Goal: Task Accomplishment & Management: Manage account settings

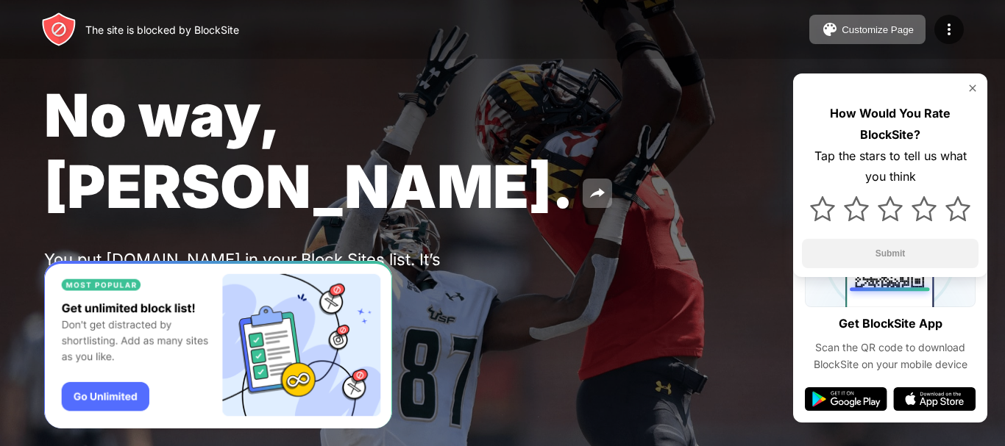
click at [974, 79] on div "How Would You Rate BlockSite? Tap the stars to tell us what you think Submit" at bounding box center [890, 176] width 194 height 204
click at [966, 88] on img at bounding box center [972, 88] width 12 height 12
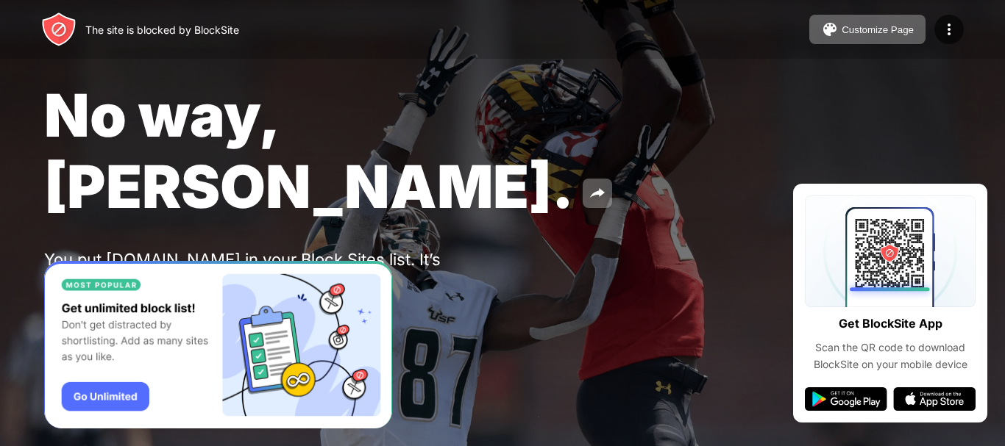
click at [47, 303] on button at bounding box center [58, 317] width 29 height 29
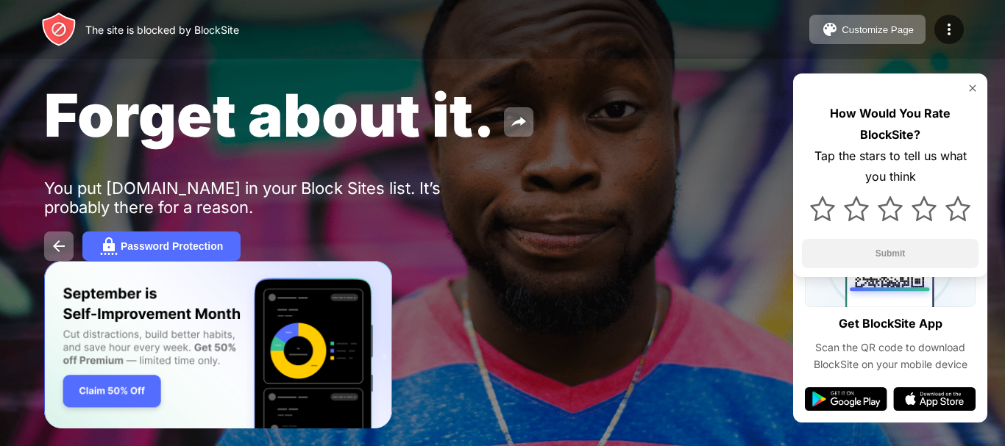
click at [971, 88] on img at bounding box center [972, 88] width 12 height 12
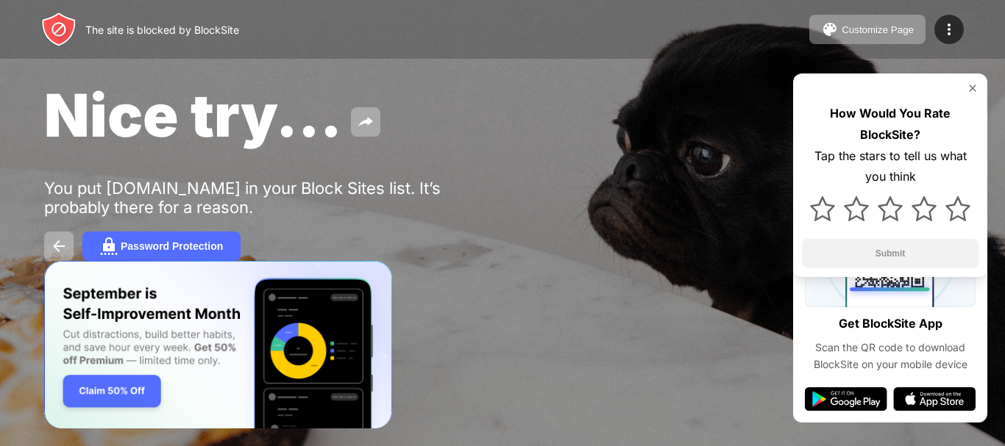
click at [976, 83] on img at bounding box center [972, 88] width 12 height 12
